Goal: Task Accomplishment & Management: Complete application form

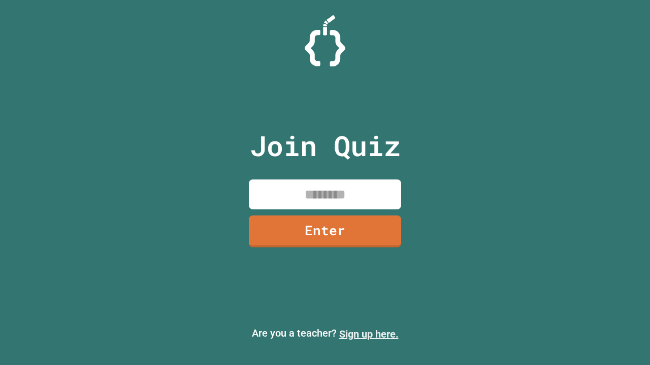
click at [368, 334] on link "Sign up here." at bounding box center [368, 334] width 59 height 12
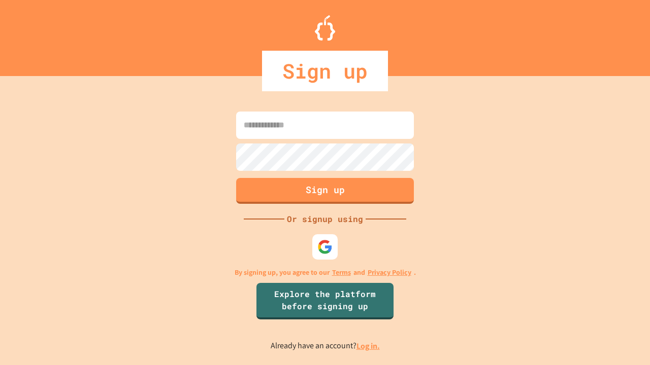
click at [368, 346] on link "Log in." at bounding box center [367, 346] width 23 height 11
